Goal: Navigation & Orientation: Find specific page/section

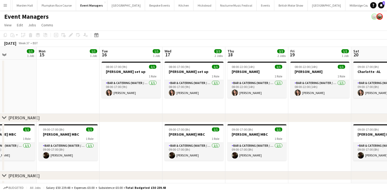
scroll to position [0, 152]
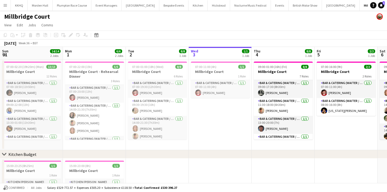
scroll to position [0, 126]
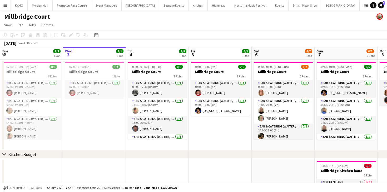
click at [71, 25] on app-page-menu "View Day view expanded Day view collapsed Month view Date picker Jump to today …" at bounding box center [193, 26] width 387 height 10
click at [18, 8] on button "KKHQ Close" at bounding box center [19, 5] width 17 height 10
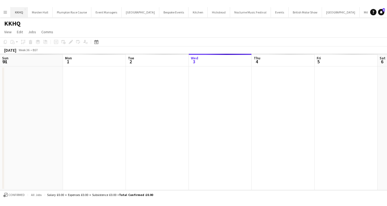
scroll to position [0, 126]
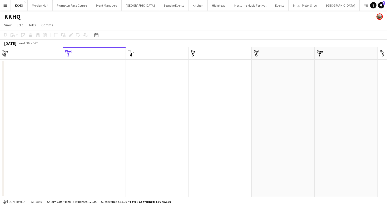
click at [158, 53] on app-board-header-date "Thu 4" at bounding box center [157, 53] width 63 height 13
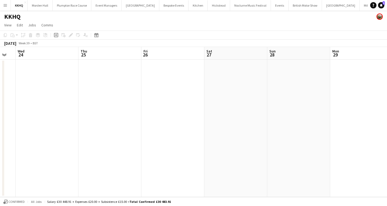
scroll to position [0, 236]
